Goal: Task Accomplishment & Management: Complete application form

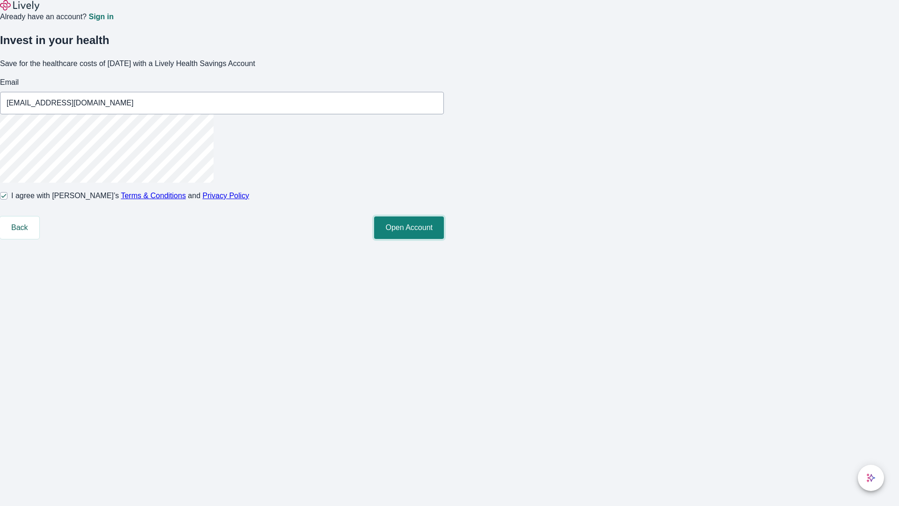
click at [444, 239] on button "Open Account" at bounding box center [409, 227] width 70 height 22
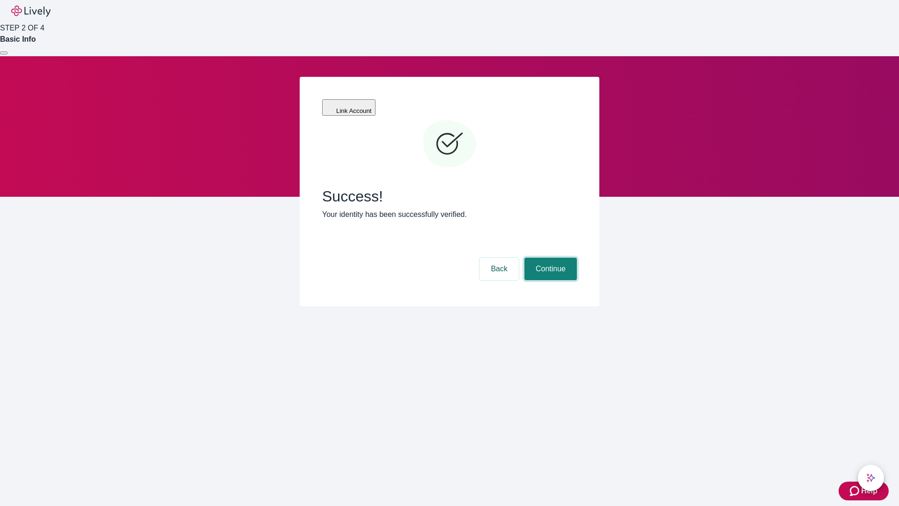
click at [549, 258] on button "Continue" at bounding box center [550, 269] width 52 height 22
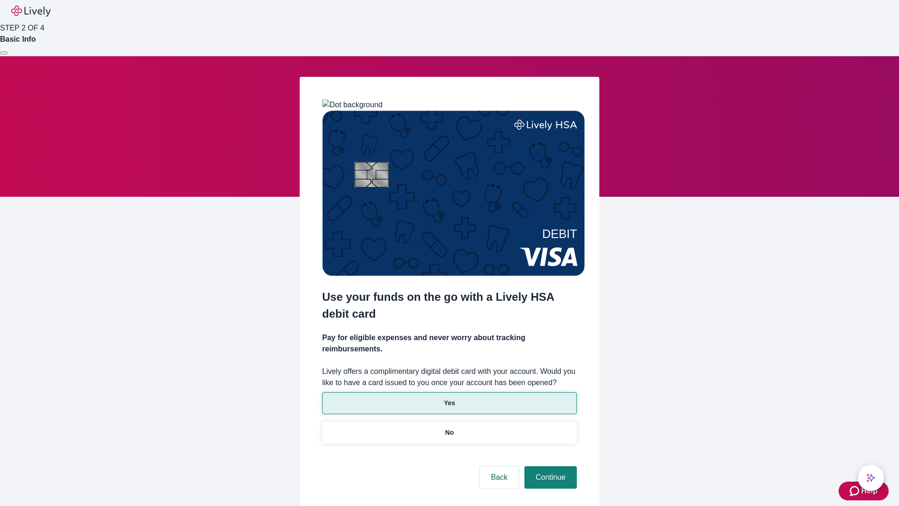
click at [449, 398] on p "Yes" at bounding box center [449, 403] width 11 height 10
click at [549, 466] on button "Continue" at bounding box center [550, 477] width 52 height 22
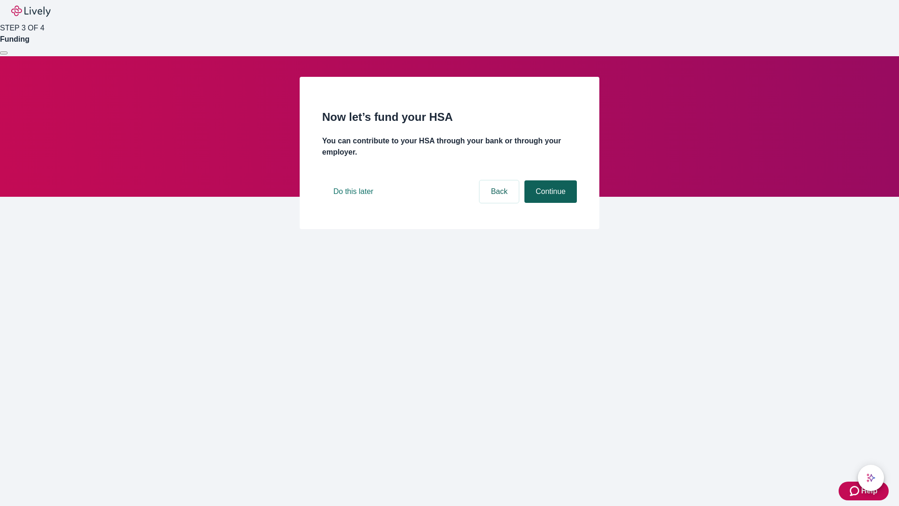
click at [549, 203] on button "Continue" at bounding box center [550, 191] width 52 height 22
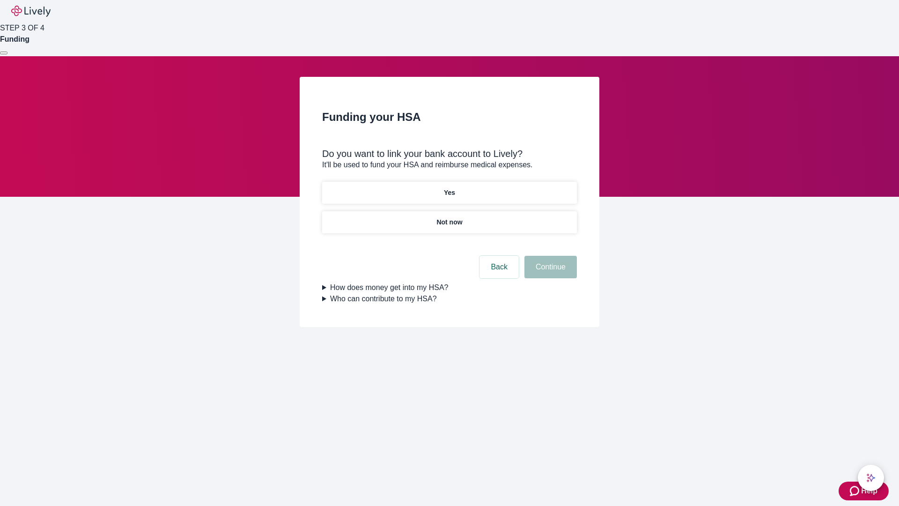
click at [449, 217] on p "Not now" at bounding box center [449, 222] width 26 height 10
click at [549, 273] on button "Continue" at bounding box center [550, 267] width 52 height 22
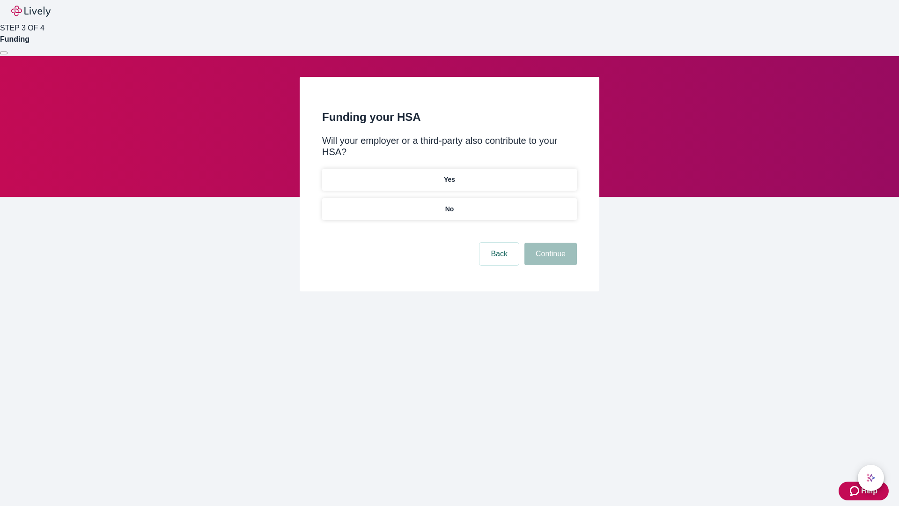
click at [449, 204] on p "No" at bounding box center [449, 209] width 9 height 10
click at [549, 243] on button "Continue" at bounding box center [550, 254] width 52 height 22
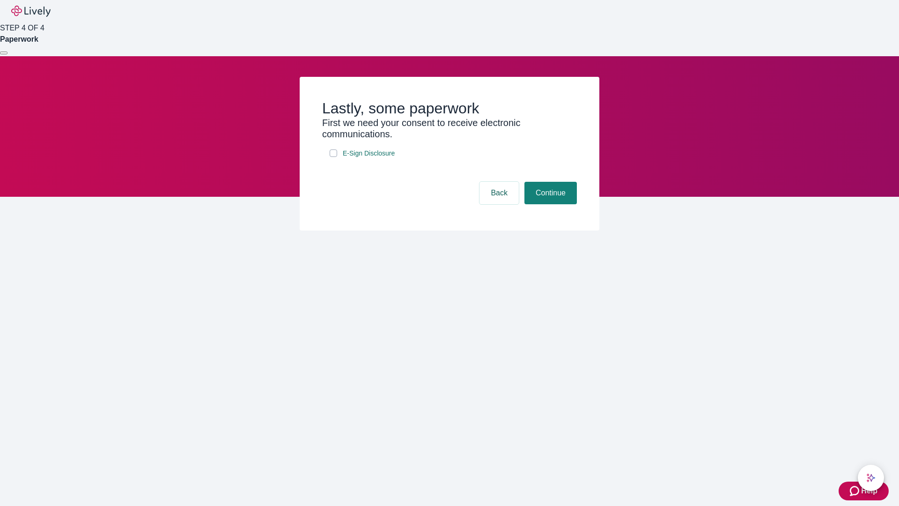
click at [333, 157] on input "E-Sign Disclosure" at bounding box center [333, 152] width 7 height 7
checkbox input "true"
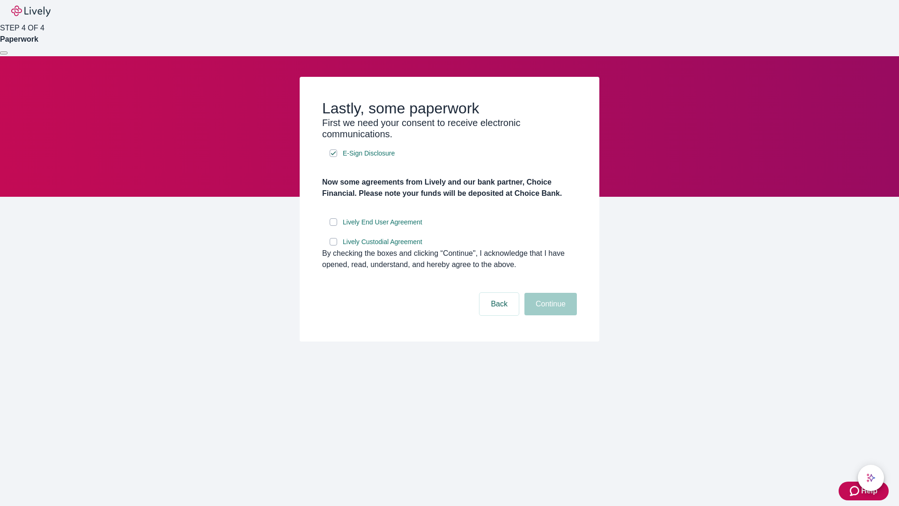
click at [333, 226] on input "Lively End User Agreement" at bounding box center [333, 221] width 7 height 7
checkbox input "true"
click at [333, 245] on input "Lively Custodial Agreement" at bounding box center [333, 241] width 7 height 7
checkbox input "true"
click at [549, 315] on button "Continue" at bounding box center [550, 304] width 52 height 22
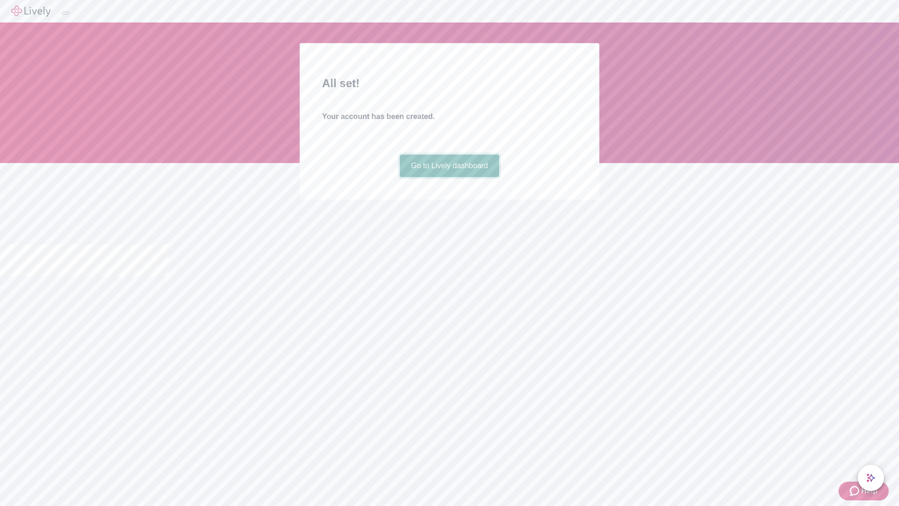
click at [449, 177] on link "Go to Lively dashboard" at bounding box center [450, 166] width 100 height 22
